Goal: Task Accomplishment & Management: Manage account settings

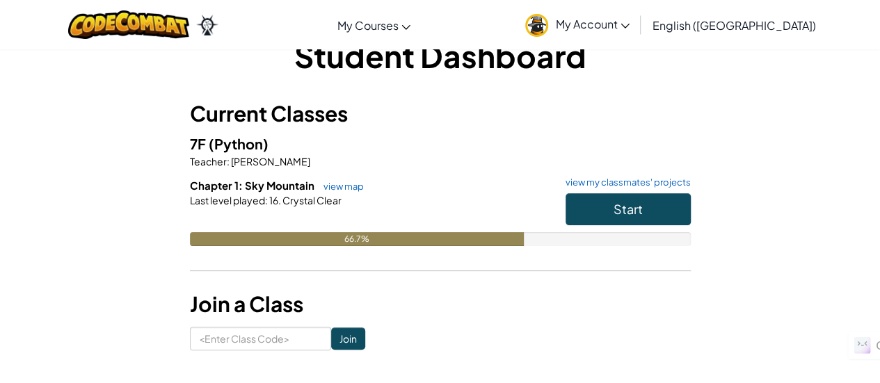
scroll to position [49, 0]
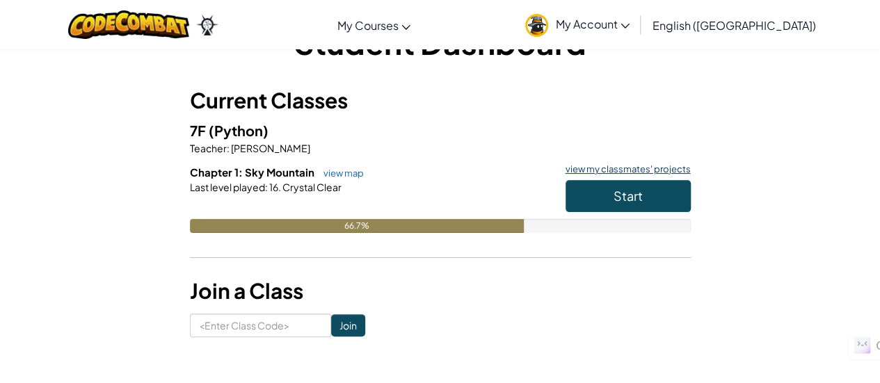
click at [633, 168] on link "view my classmates' projects" at bounding box center [625, 169] width 132 height 9
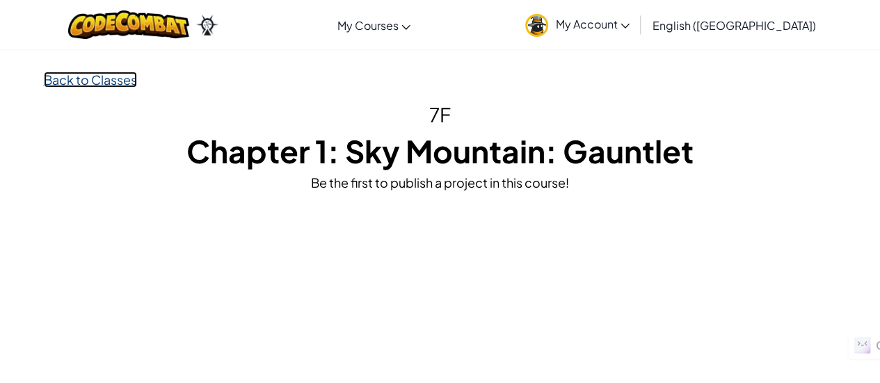
click at [121, 79] on link "Back to Classes" at bounding box center [90, 80] width 93 height 16
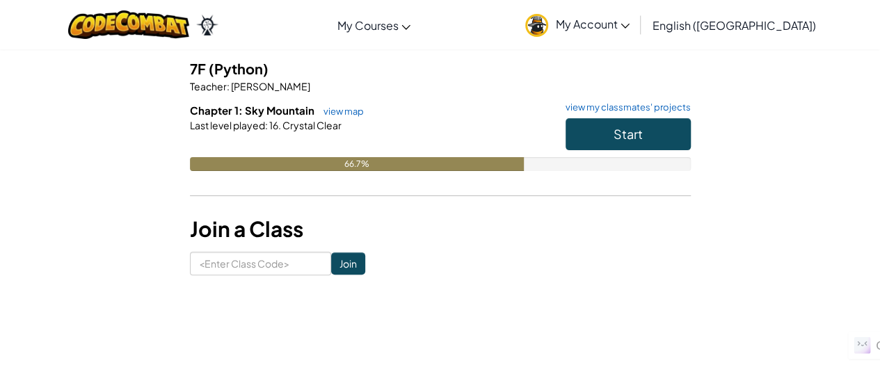
scroll to position [110, 0]
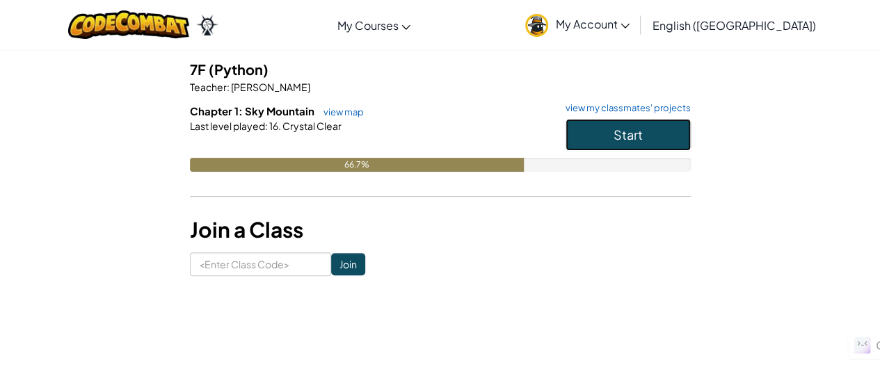
click at [651, 136] on button "Start" at bounding box center [628, 135] width 125 height 32
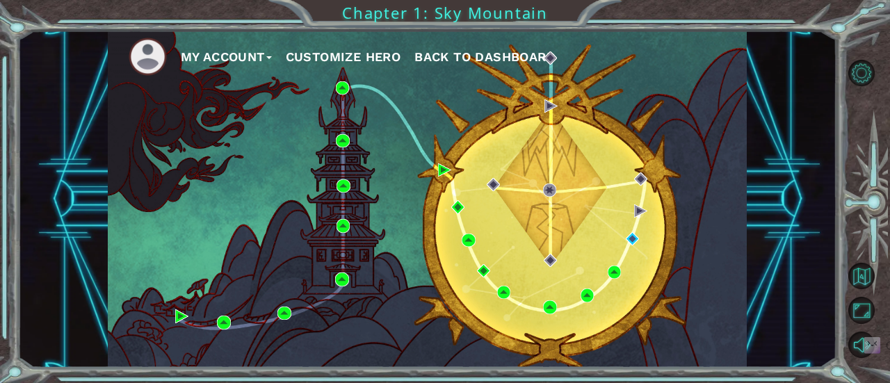
click at [358, 51] on button "Customize Hero" at bounding box center [343, 57] width 115 height 21
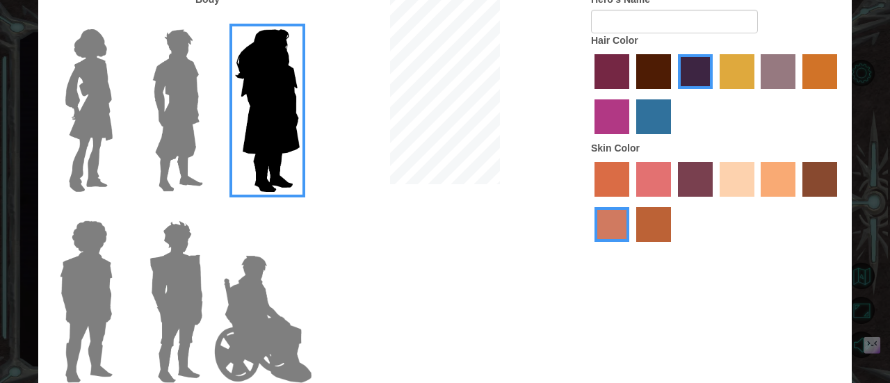
click at [99, 99] on img at bounding box center [89, 111] width 58 height 174
click at [118, 20] on input "Hero Connie" at bounding box center [118, 20] width 0 height 0
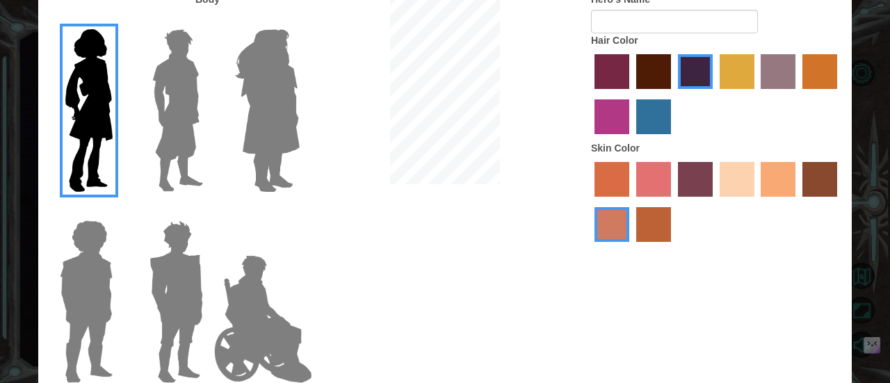
click at [643, 60] on label "maroon hair color" at bounding box center [653, 71] width 35 height 35
click at [632, 94] on input "maroon hair color" at bounding box center [632, 94] width 0 height 0
click at [785, 184] on label "tacao skin color" at bounding box center [778, 179] width 35 height 35
click at [757, 202] on input "tacao skin color" at bounding box center [757, 202] width 0 height 0
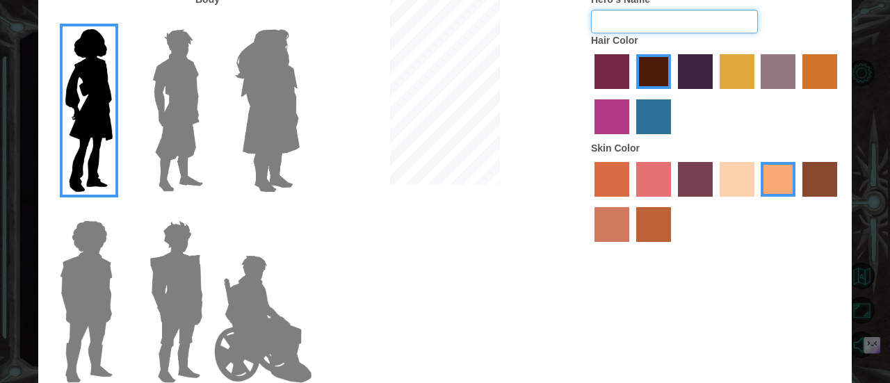
click at [645, 22] on input "Hero's Name" at bounding box center [674, 22] width 167 height 24
type input "Luna"
click at [737, 237] on div at bounding box center [716, 204] width 250 height 90
click at [703, 302] on div "Body Hero's Name [PERSON_NAME] Hair Color Skin Color" at bounding box center [445, 192] width 814 height 400
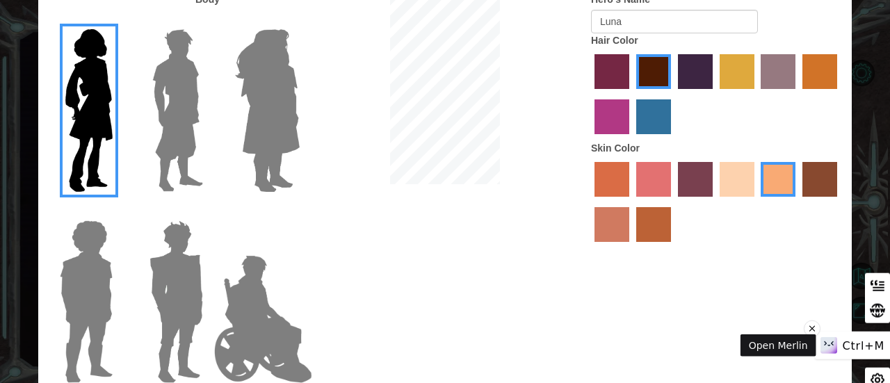
drag, startPoint x: 801, startPoint y: 345, endPoint x: 890, endPoint y: 340, distance: 88.5
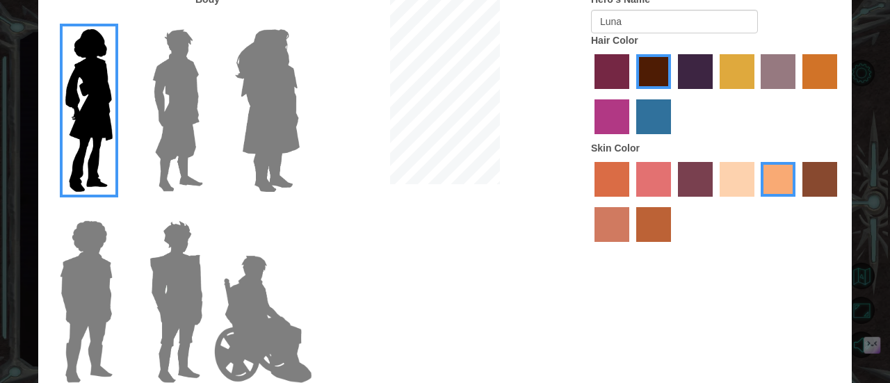
click at [783, 289] on div "Body Hero's Name [PERSON_NAME] Hair Color Skin Color" at bounding box center [445, 192] width 814 height 400
click at [800, 266] on div "Body Hero's Name [PERSON_NAME] Hair Color Skin Color" at bounding box center [445, 192] width 814 height 400
click at [796, 273] on div "Body Hero's Name [PERSON_NAME] Hair Color Skin Color" at bounding box center [445, 192] width 814 height 400
